Goal: Information Seeking & Learning: Learn about a topic

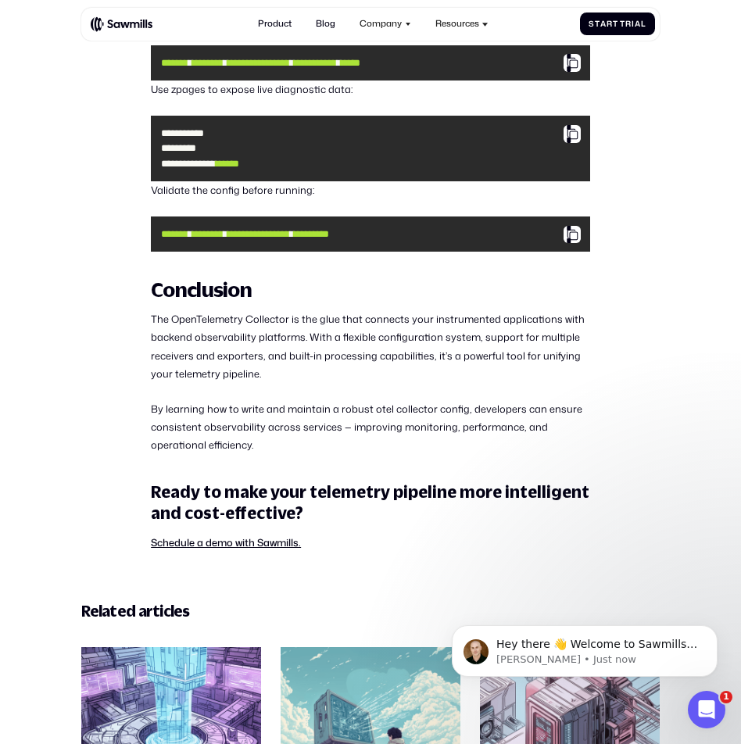
scroll to position [3748, 0]
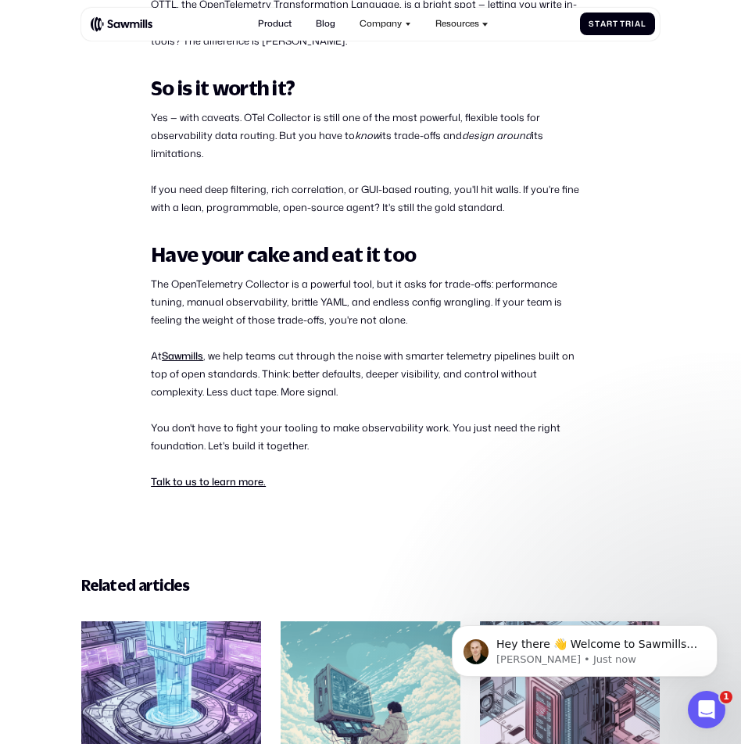
scroll to position [2528, 0]
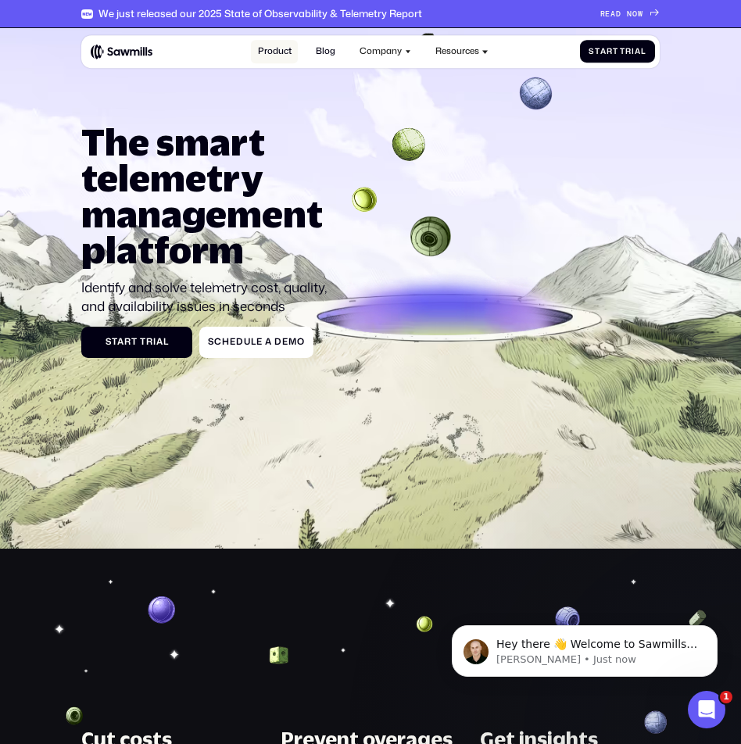
click at [284, 55] on link "Product" at bounding box center [274, 52] width 47 height 24
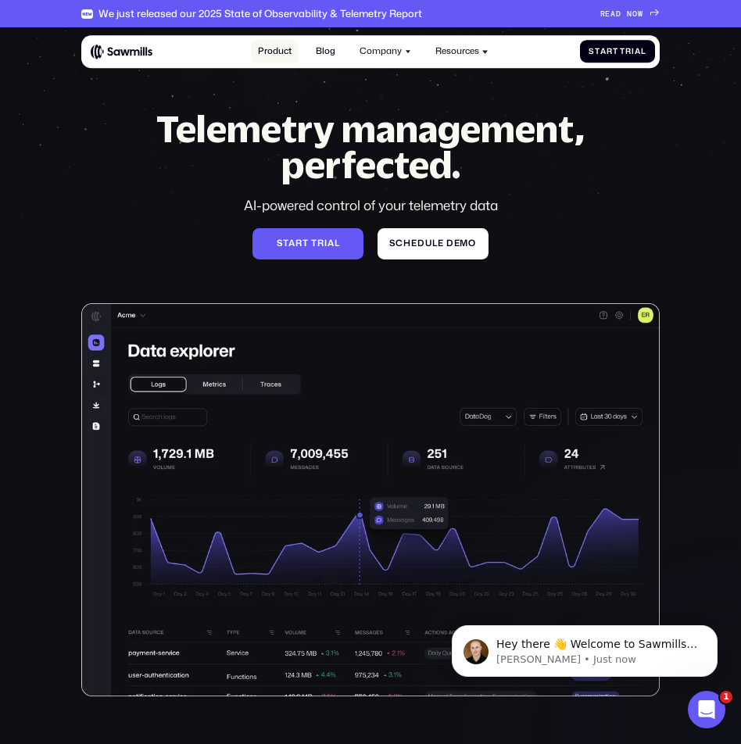
click at [270, 48] on link "Product" at bounding box center [274, 52] width 47 height 24
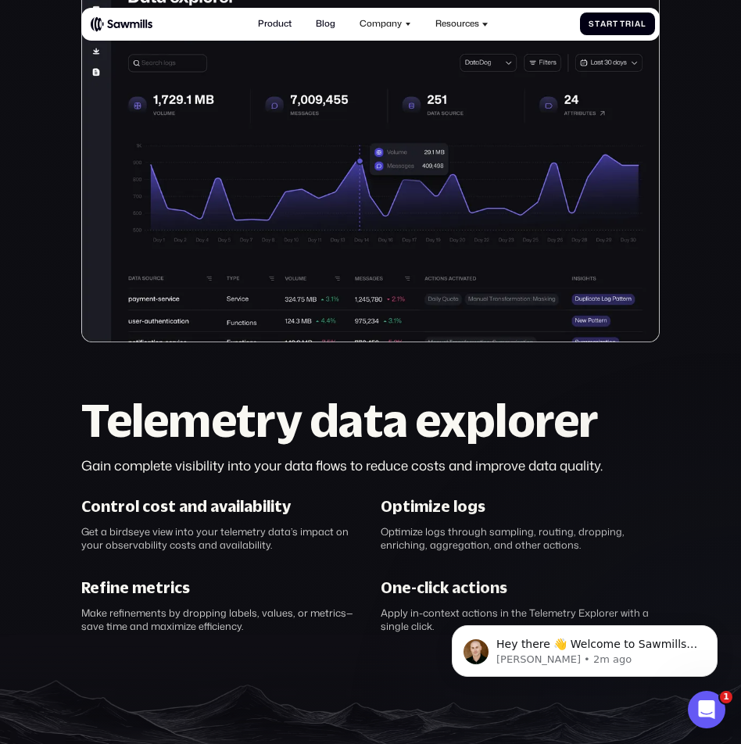
scroll to position [357, 0]
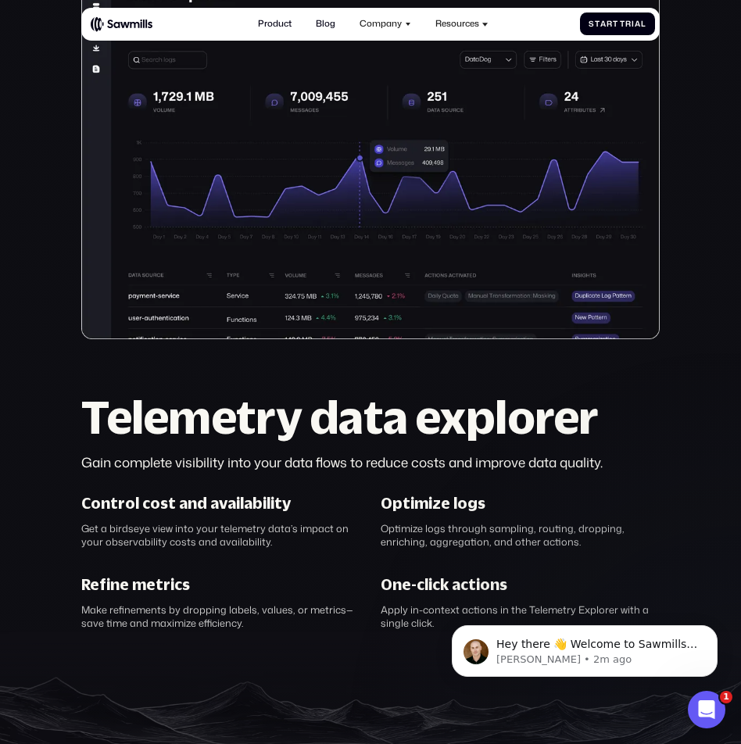
click at [332, 422] on h2 "Telemetry data explorer" at bounding box center [370, 417] width 578 height 45
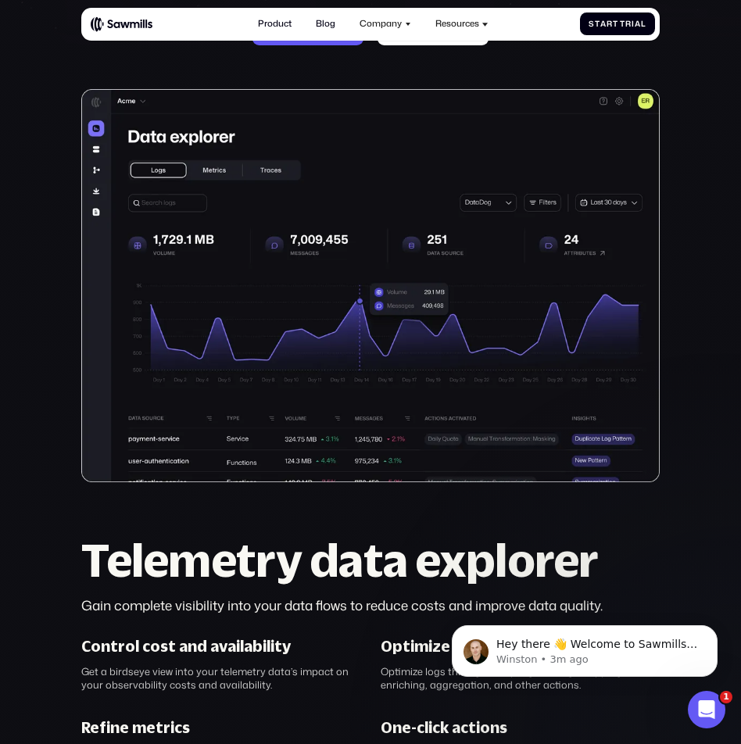
scroll to position [0, 0]
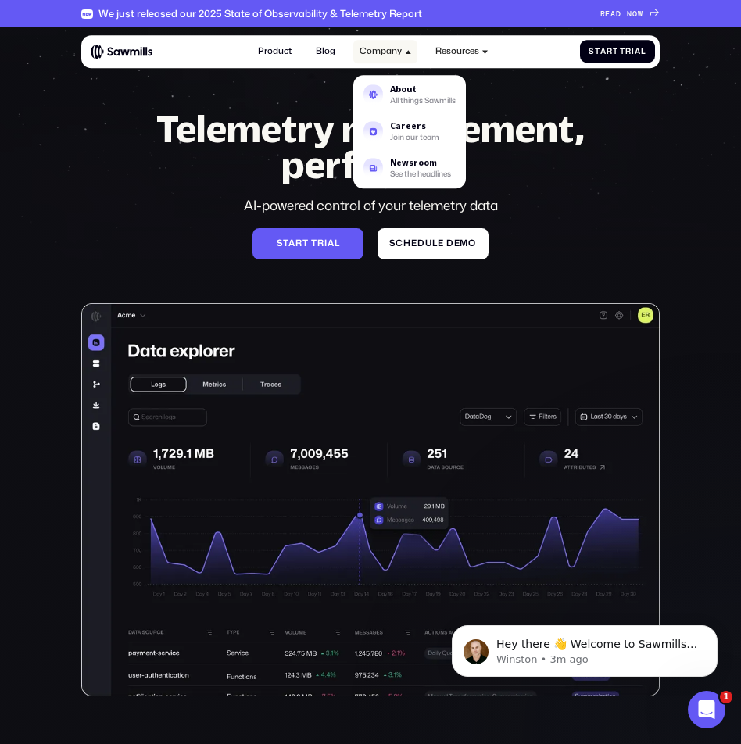
click at [376, 54] on div "Company" at bounding box center [381, 51] width 42 height 11
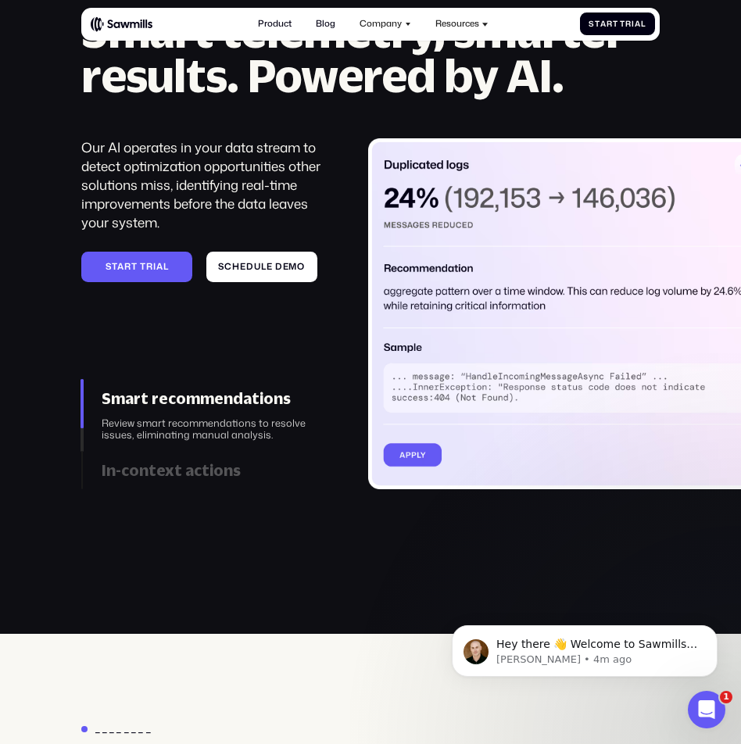
scroll to position [1203, 0]
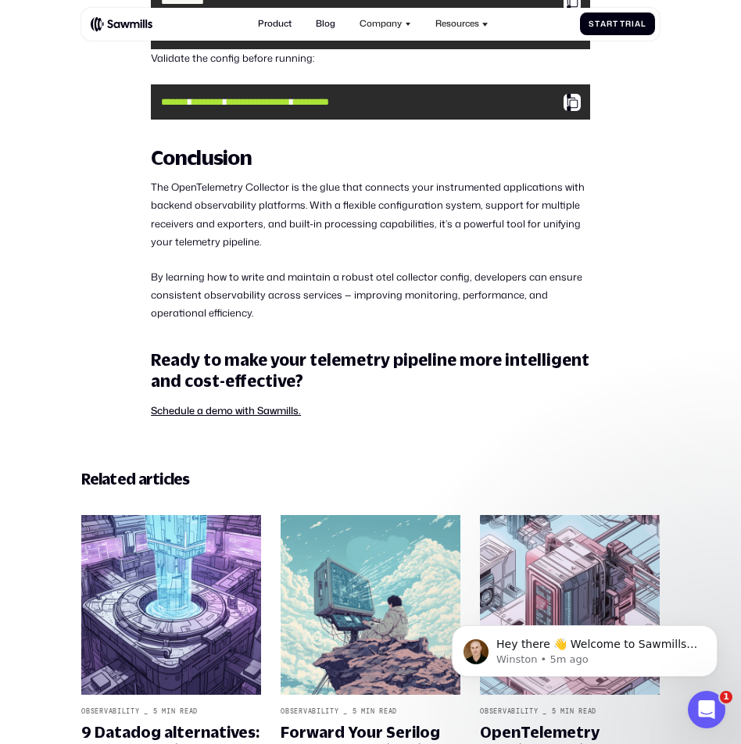
scroll to position [4146, 0]
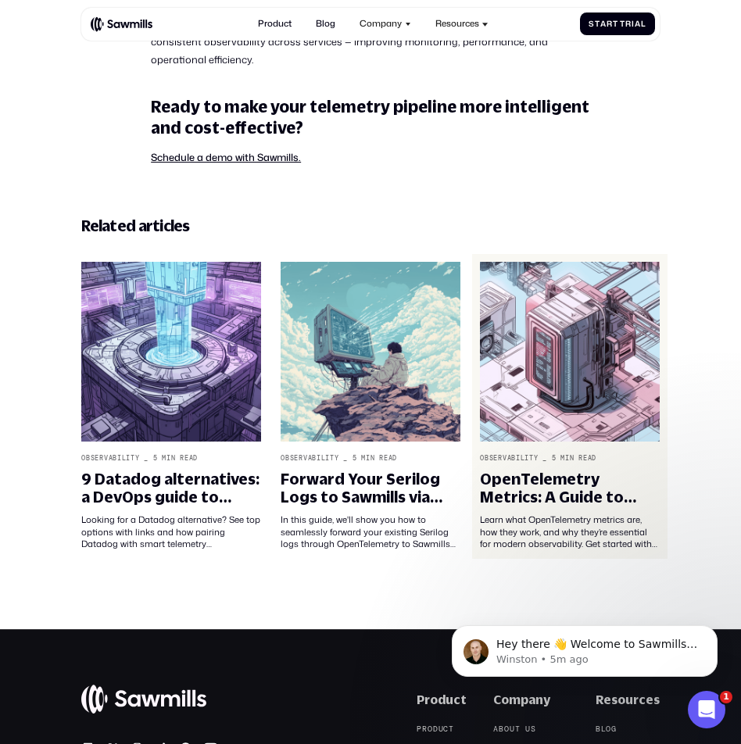
click at [535, 423] on img at bounding box center [569, 352] width 179 height 180
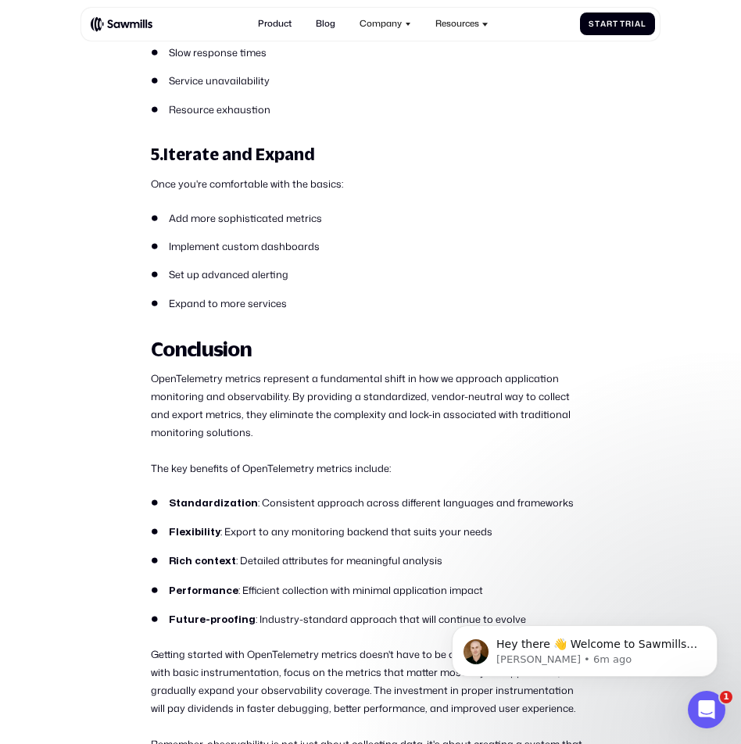
scroll to position [11147, 0]
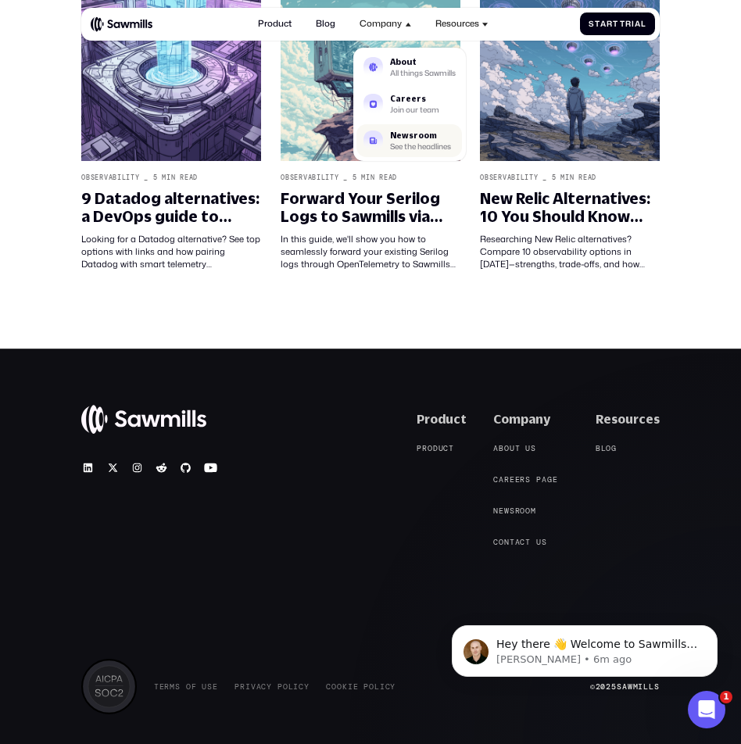
click at [396, 134] on div "Newsroom" at bounding box center [420, 135] width 61 height 8
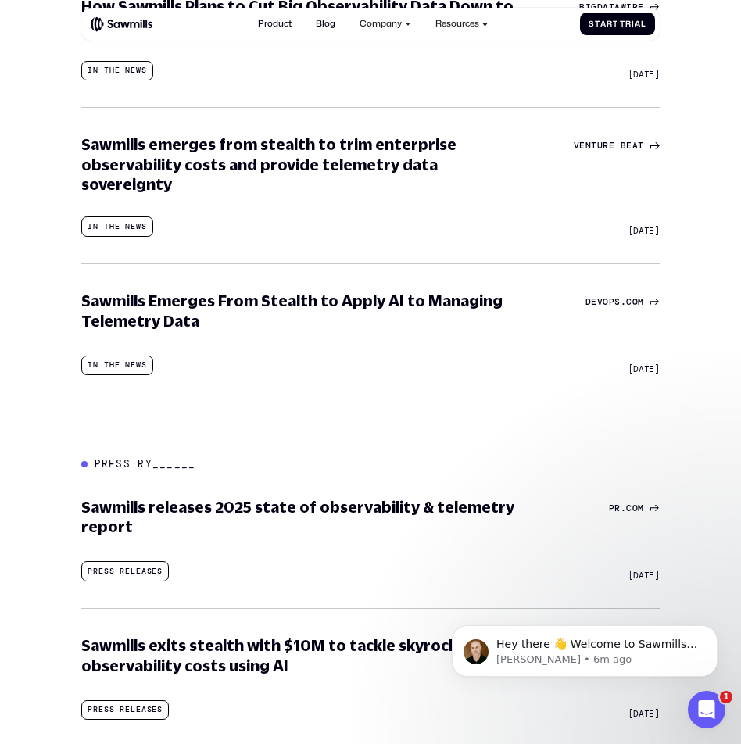
scroll to position [679, 0]
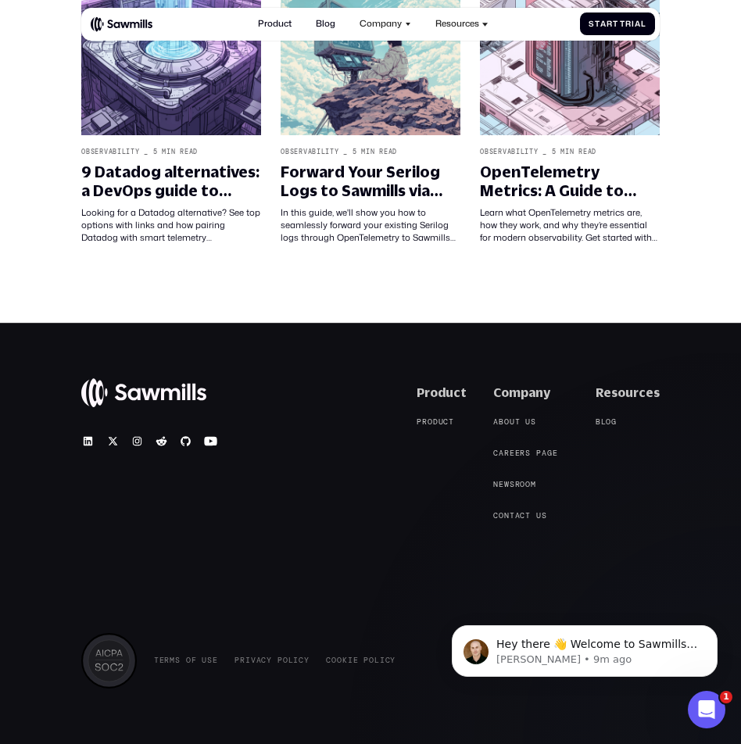
scroll to position [11372, 0]
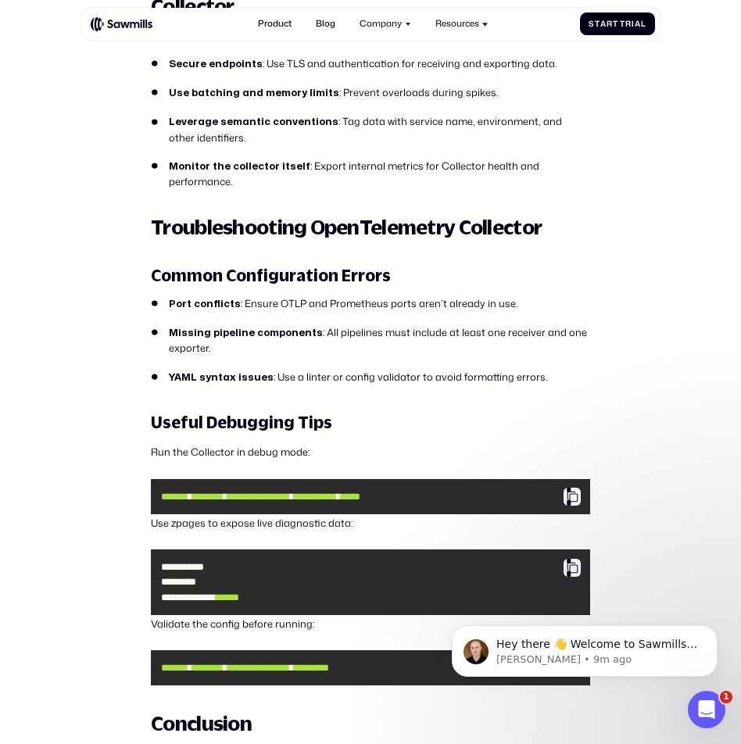
scroll to position [3255, 0]
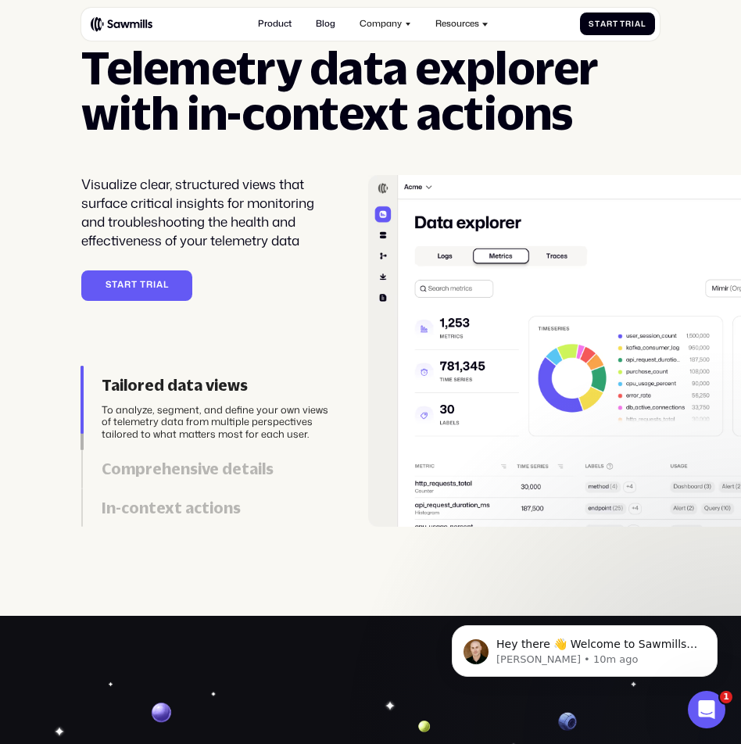
scroll to position [2664, 0]
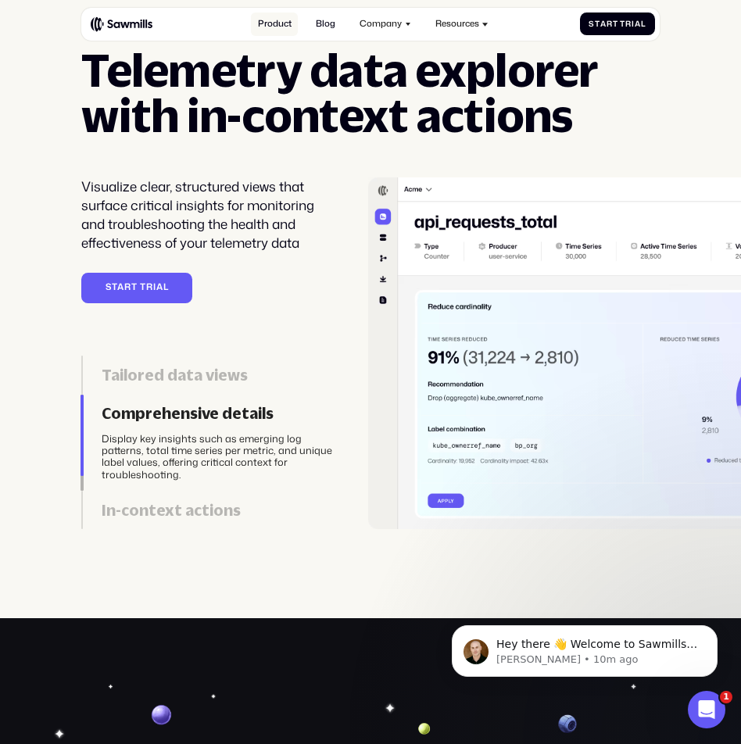
click at [265, 31] on link "Product" at bounding box center [274, 25] width 47 height 24
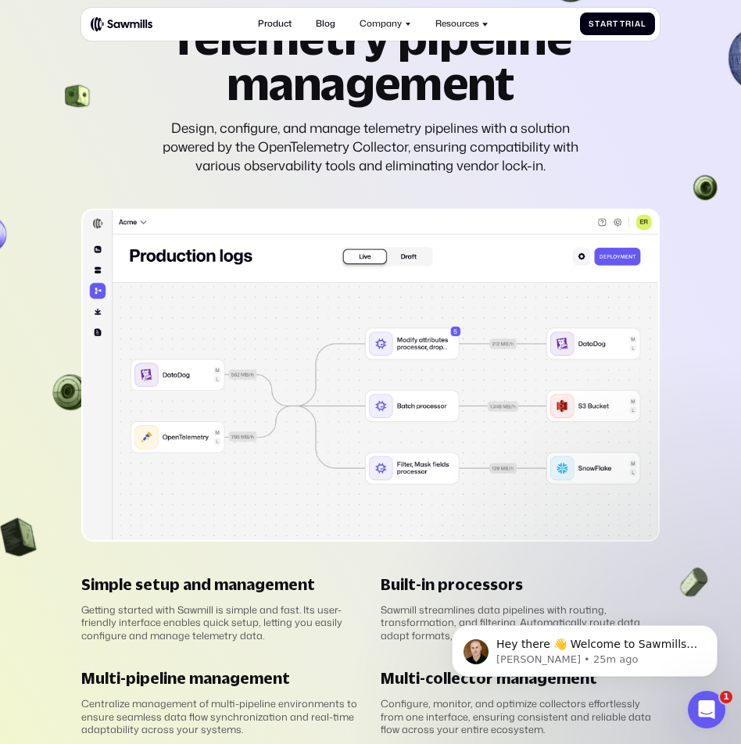
scroll to position [2583, 0]
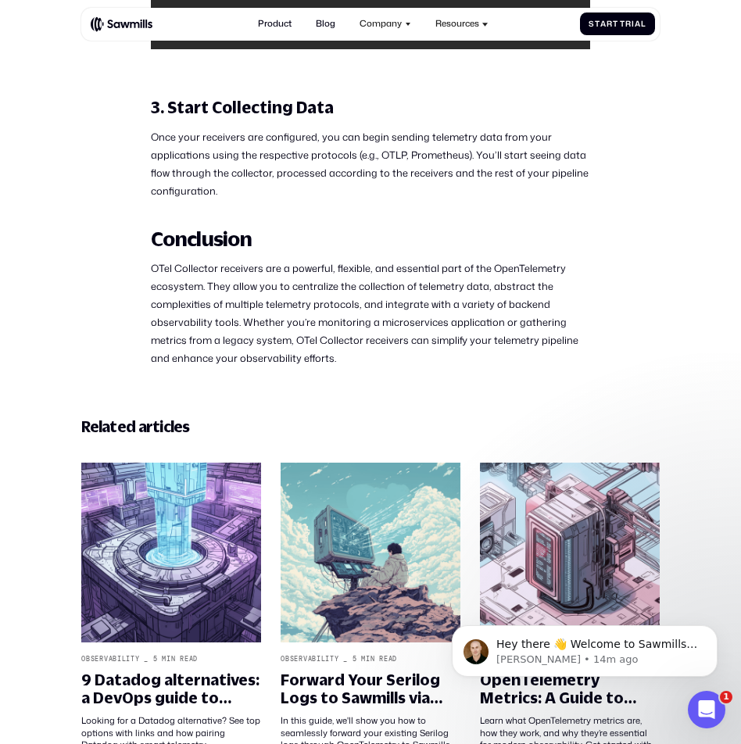
scroll to position [4479, 0]
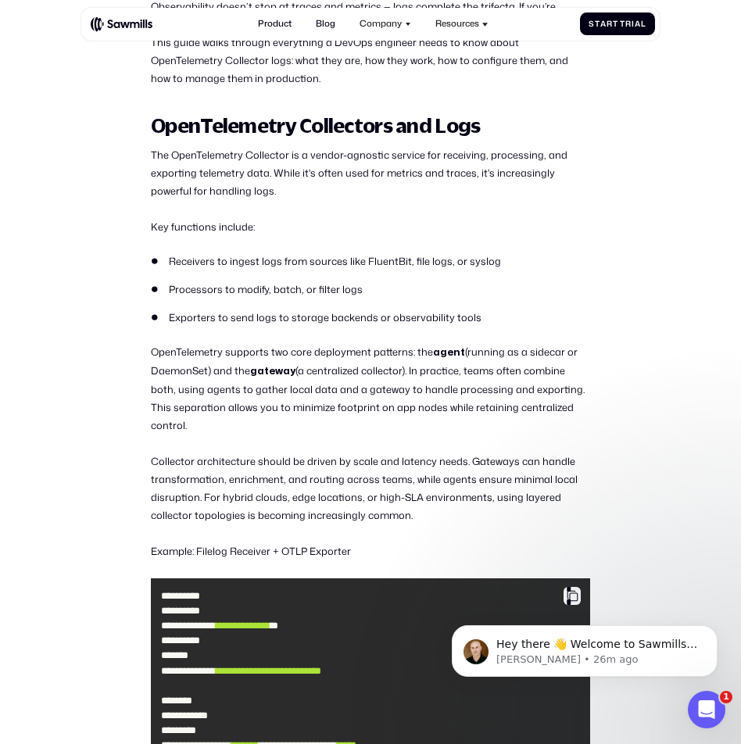
scroll to position [609, 0]
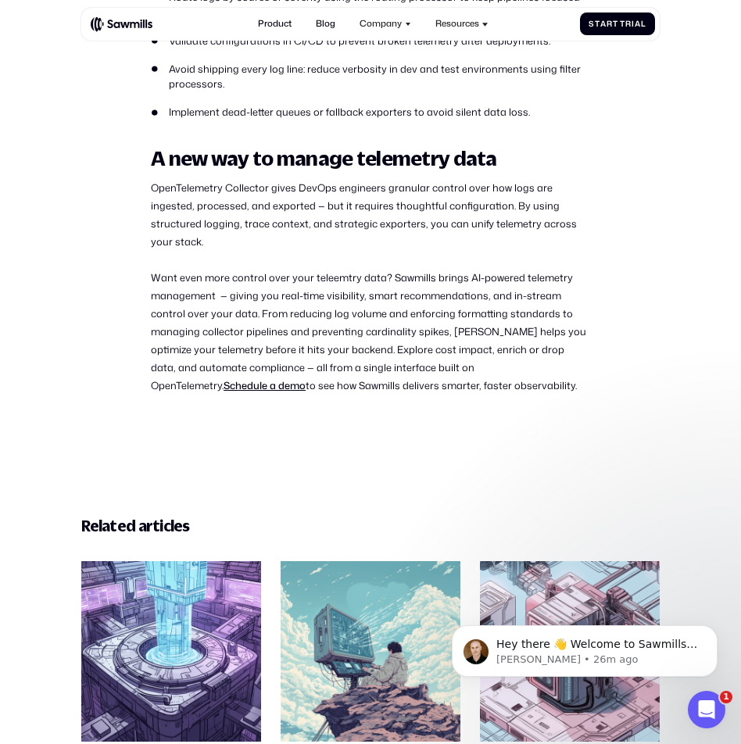
scroll to position [3024, 0]
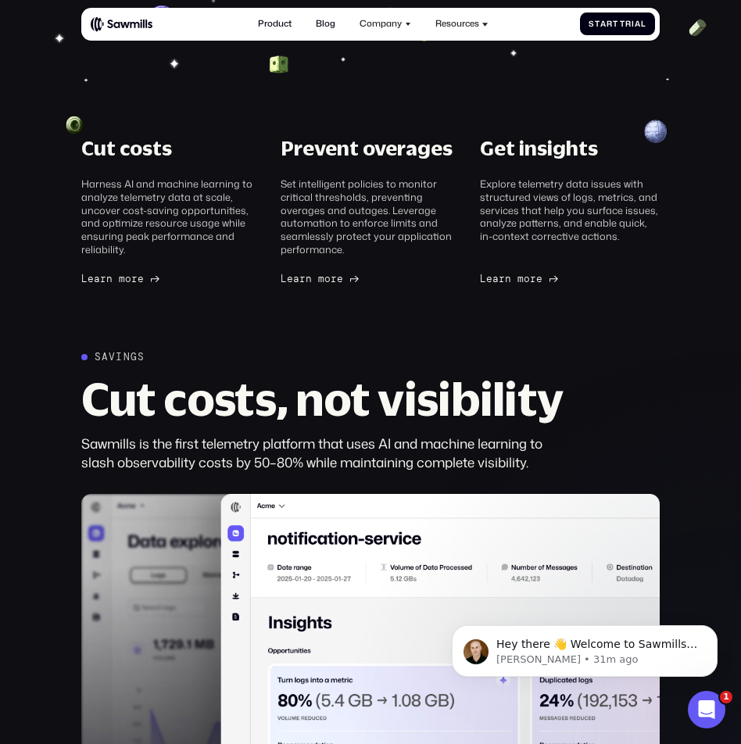
click at [165, 80] on section "Cut costs Harness AI and machine learning to analyze telemetry data at scale, u…" at bounding box center [370, 121] width 741 height 327
